Goal: Information Seeking & Learning: Learn about a topic

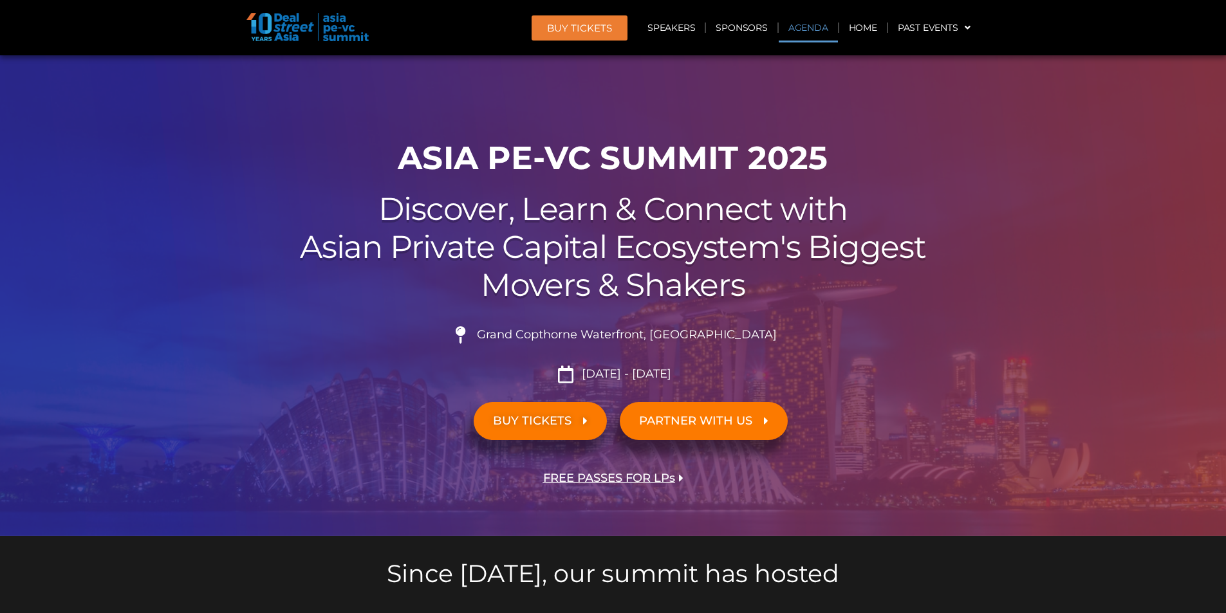
click at [813, 28] on link "Agenda" at bounding box center [808, 28] width 59 height 30
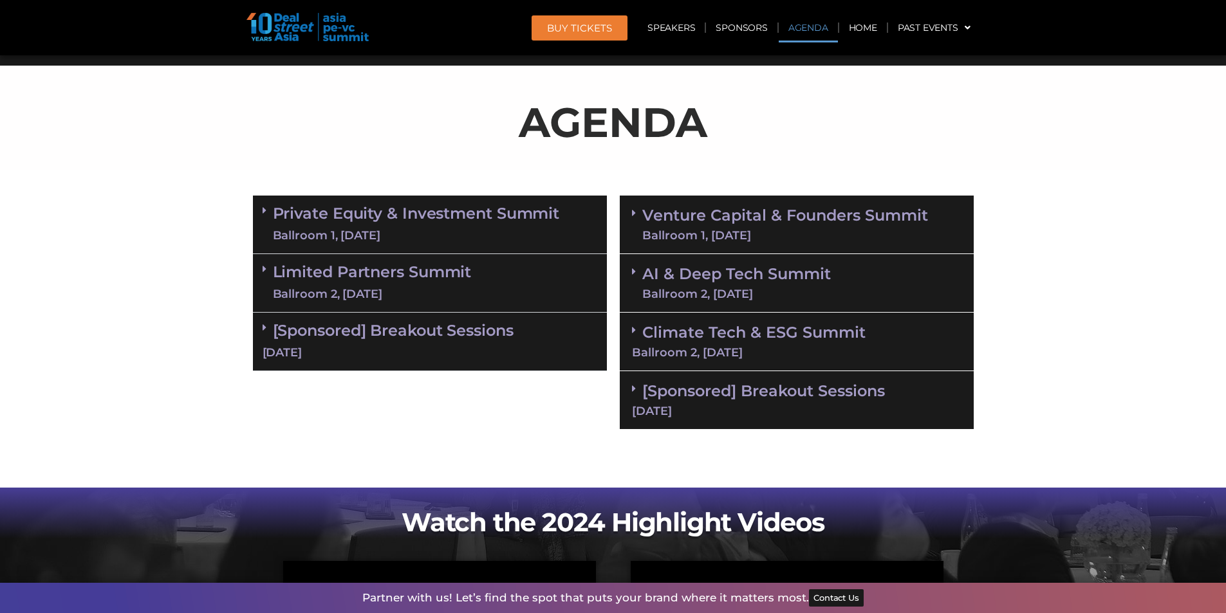
scroll to position [685, 0]
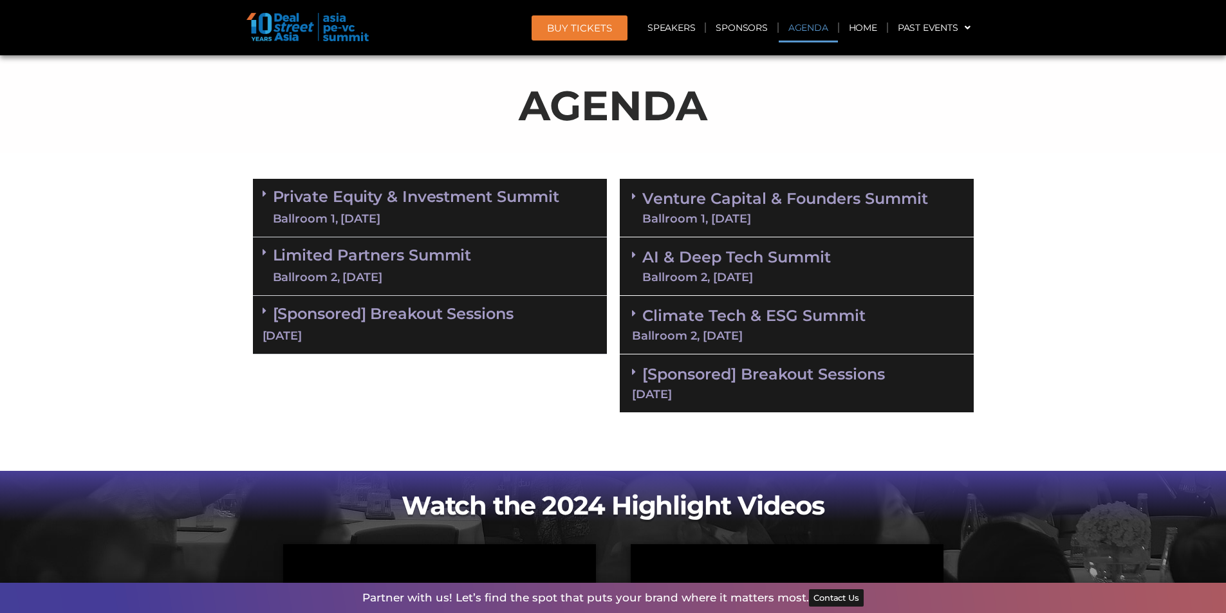
click at [461, 261] on link "Limited Partners [GEOGRAPHIC_DATA] 2, [DATE]" at bounding box center [372, 266] width 199 height 39
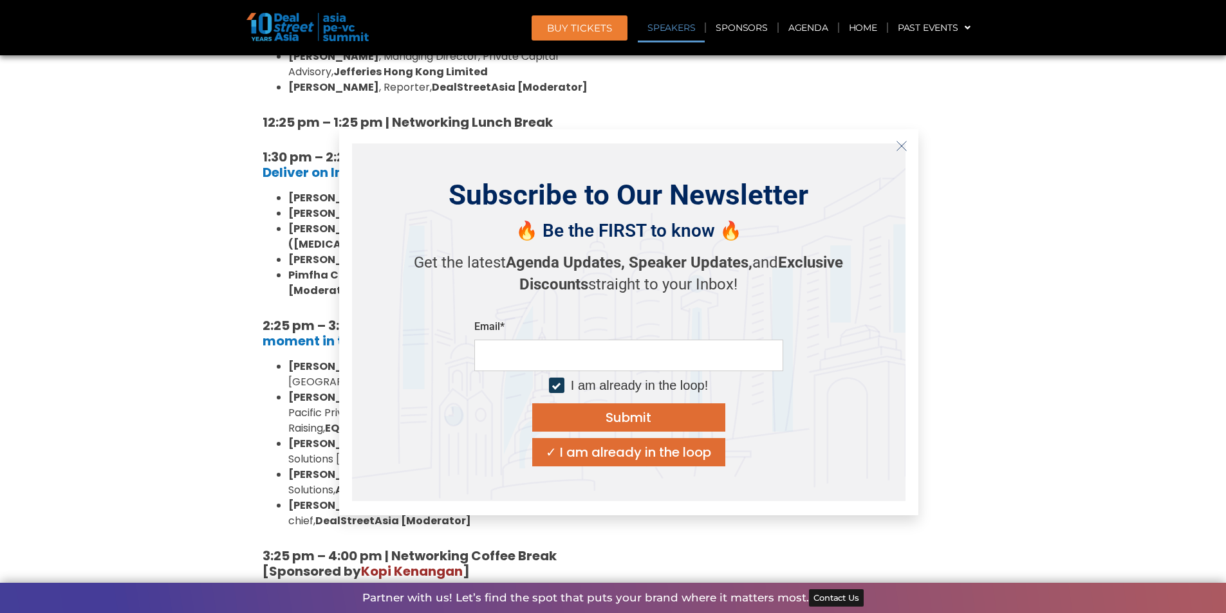
scroll to position [1170, 0]
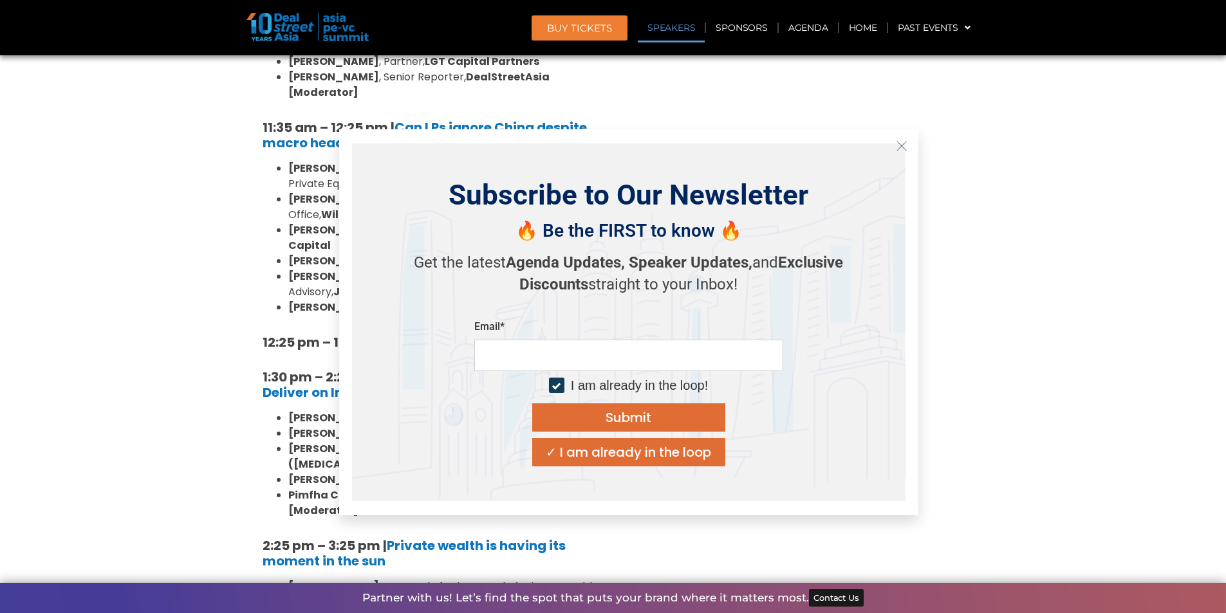
click at [905, 146] on icon "Close" at bounding box center [902, 146] width 12 height 12
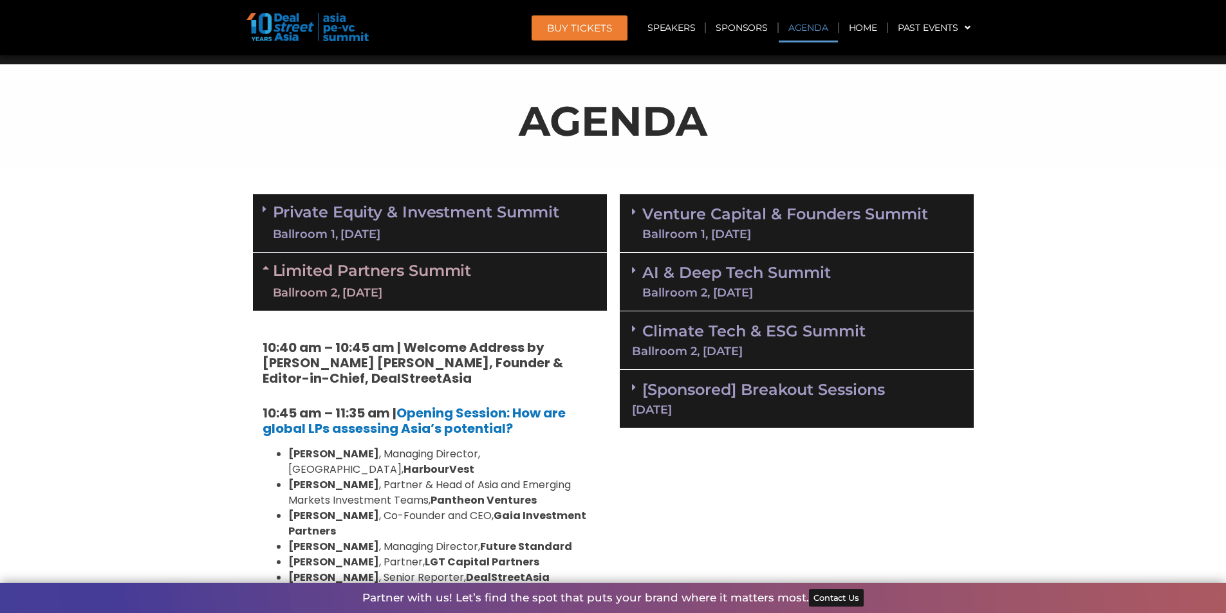
scroll to position [661, 0]
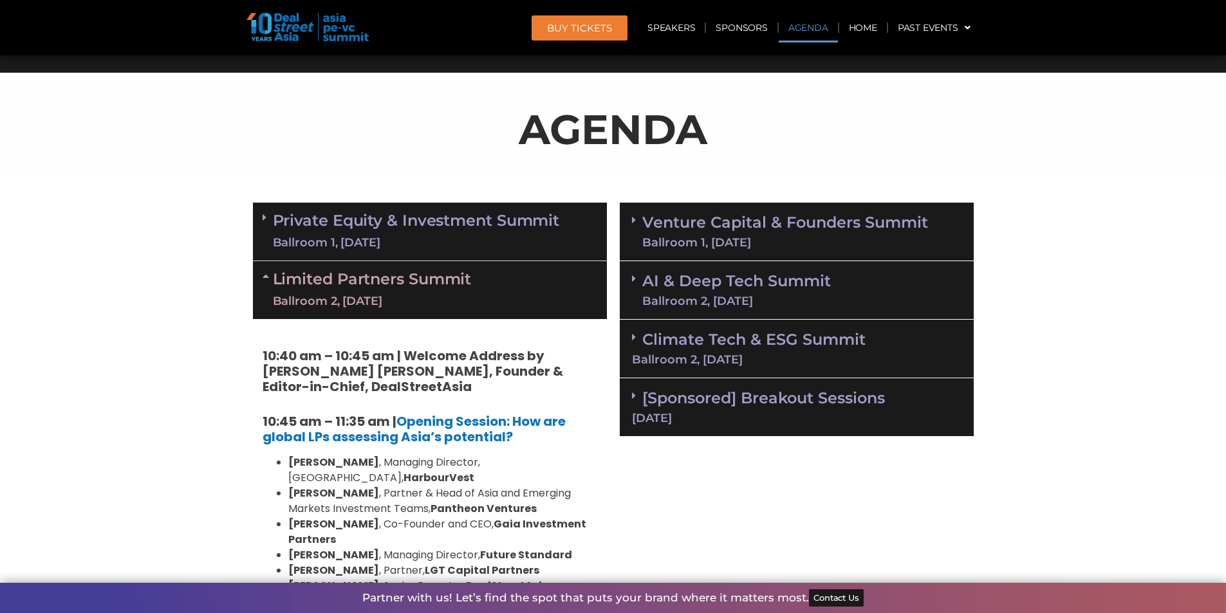
click at [407, 212] on link "Private Equity & Investment Summit Ballroom 1, [DATE]" at bounding box center [416, 231] width 287 height 39
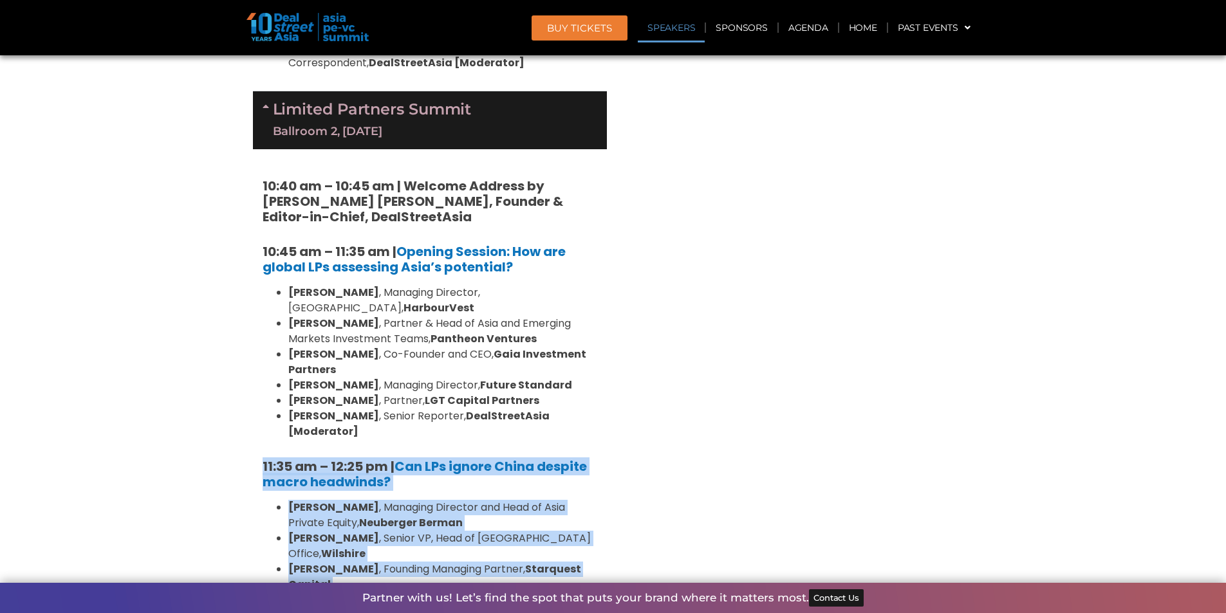
drag, startPoint x: 578, startPoint y: 398, endPoint x: 252, endPoint y: 227, distance: 368.1
copy div "11:35 am – 12:25 pm | Can LPs ignore China despite macro headwinds? [PERSON_NAM…"
